Goal: Task Accomplishment & Management: Use online tool/utility

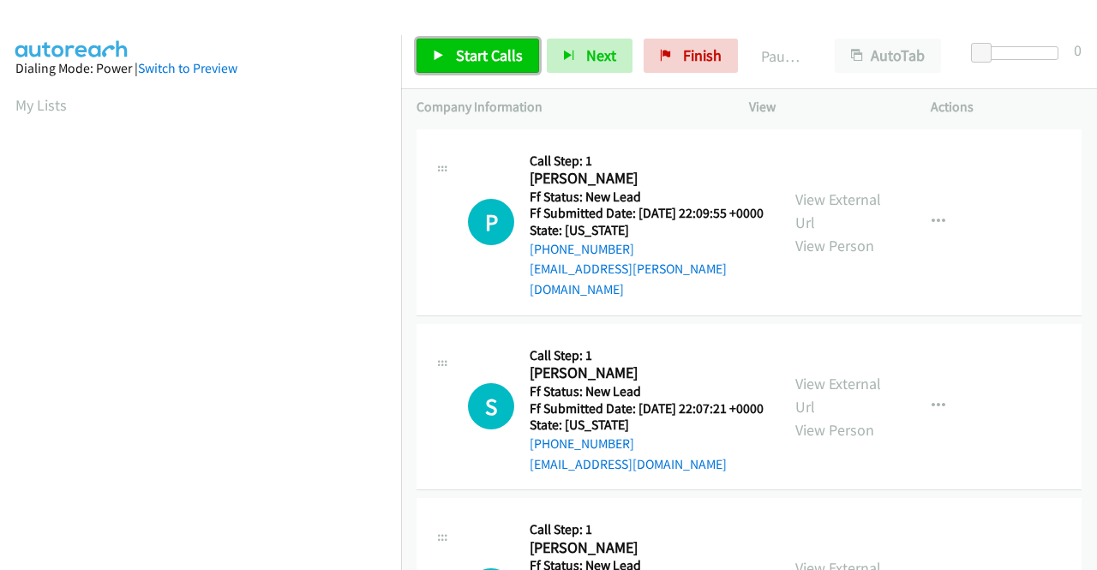
click at [464, 59] on span "Start Calls" at bounding box center [489, 55] width 67 height 20
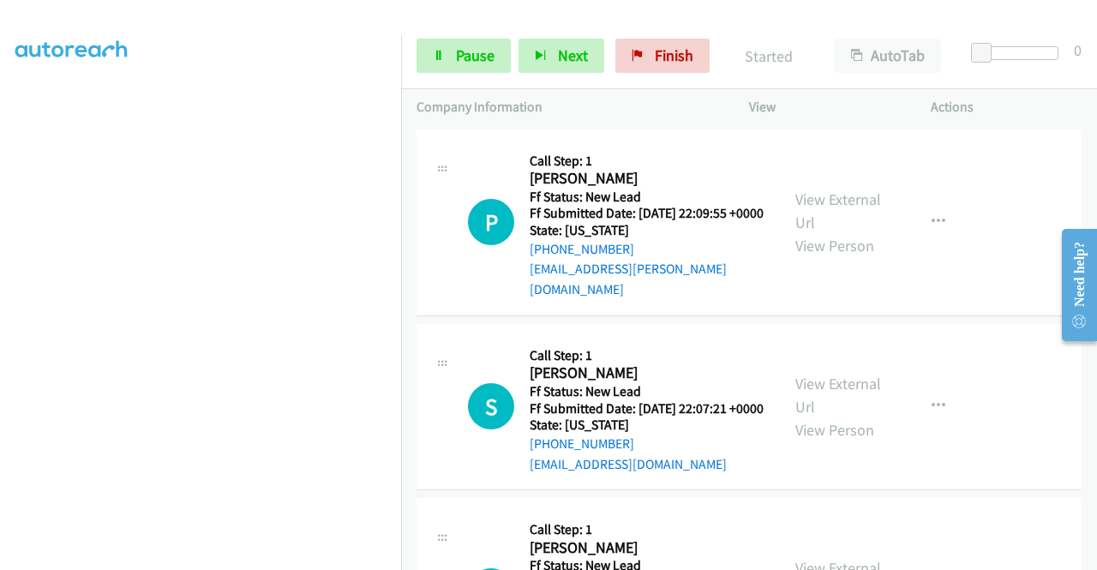
scroll to position [382, 0]
click at [438, 59] on icon at bounding box center [439, 57] width 12 height 12
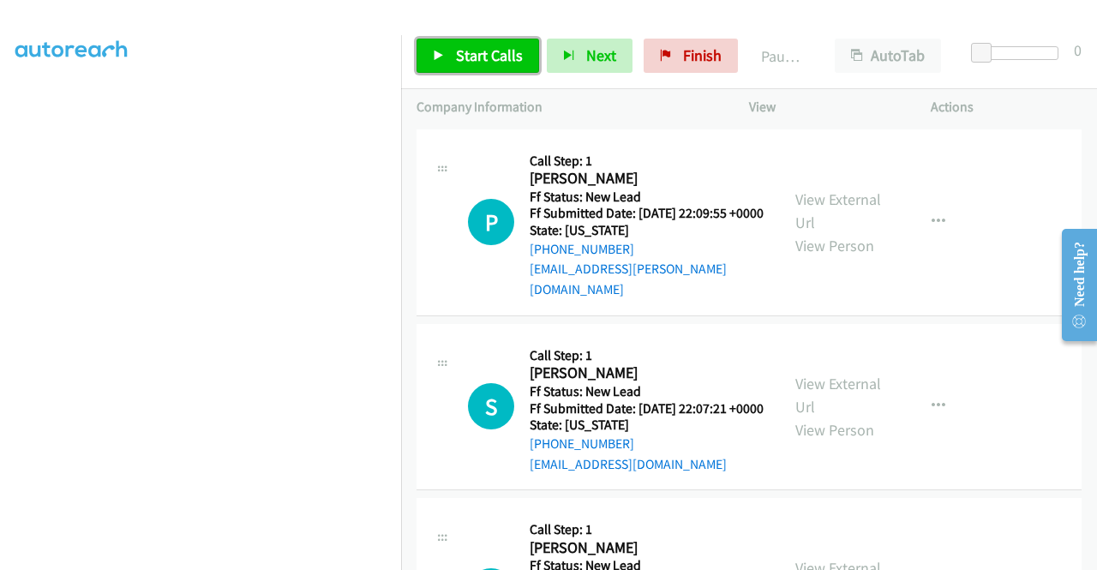
click at [438, 59] on icon at bounding box center [439, 57] width 12 height 12
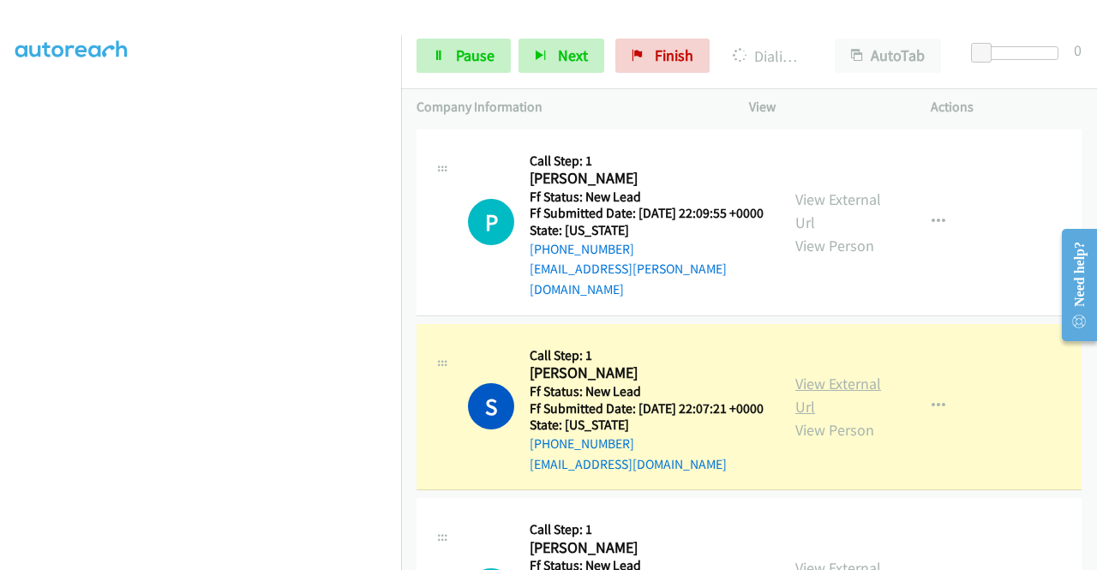
click at [835, 387] on link "View External Url" at bounding box center [839, 395] width 86 height 43
click at [470, 37] on div "Start Calls Pause Next Finish Dialing [PERSON_NAME] AutoTab AutoTab 0" at bounding box center [749, 56] width 696 height 66
click at [464, 48] on span "Pause" at bounding box center [475, 55] width 39 height 20
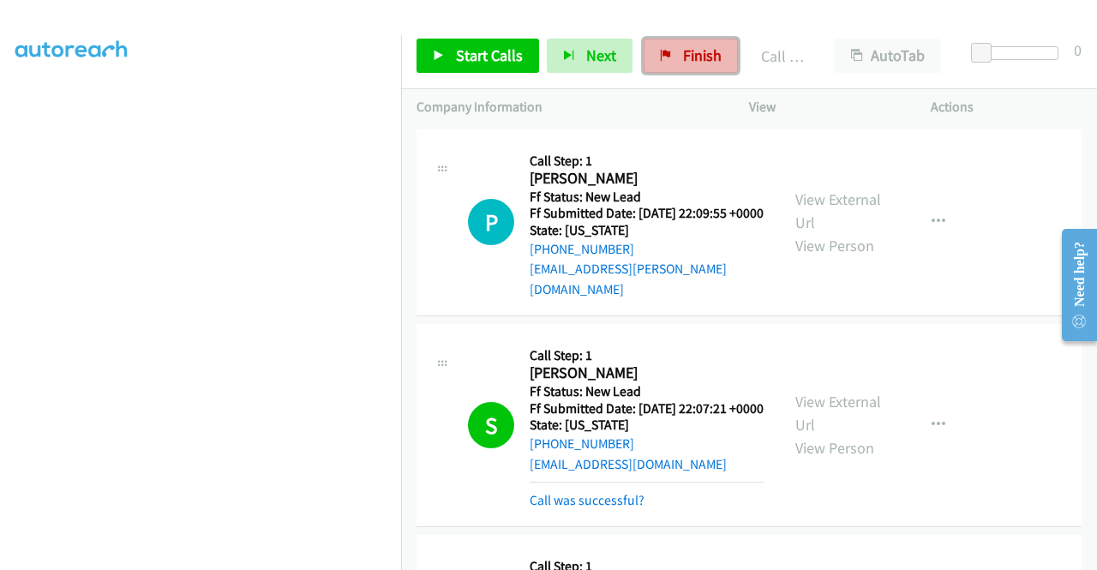
click at [698, 53] on span "Finish" at bounding box center [702, 55] width 39 height 20
